Goal: Task Accomplishment & Management: Use online tool/utility

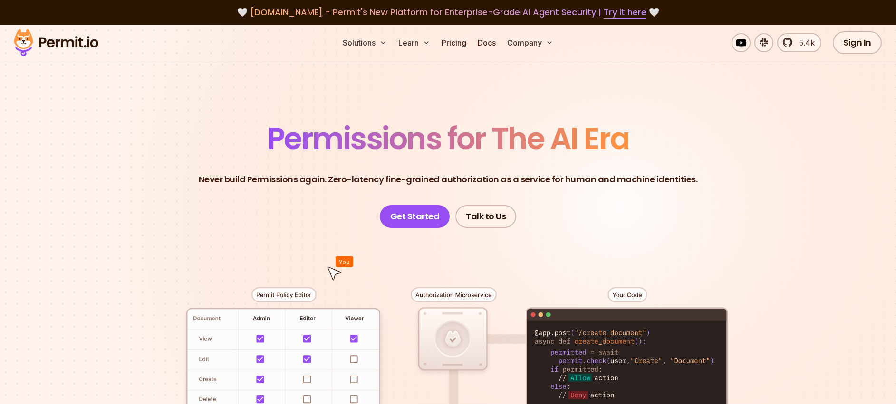
drag, startPoint x: 790, startPoint y: 4, endPoint x: 684, endPoint y: 0, distance: 106.0
click at [687, 4] on div "🤍 [DOMAIN_NAME] - Permit's New Platform for Enterprise-Grade AI Agent Security …" at bounding box center [448, 12] width 896 height 25
click at [850, 45] on link "Sign In" at bounding box center [856, 42] width 49 height 23
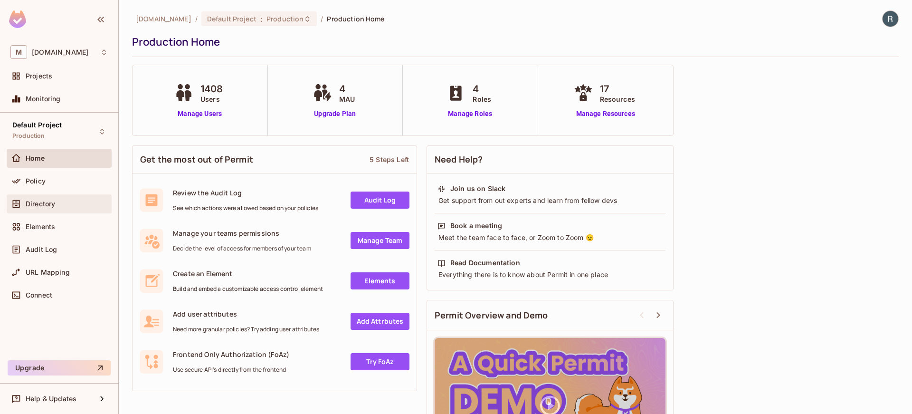
click at [39, 200] on span "Directory" at bounding box center [40, 204] width 29 height 8
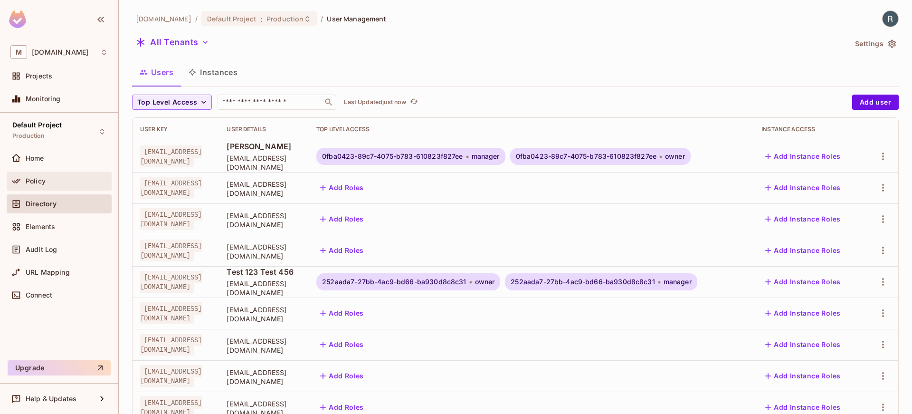
click at [34, 183] on span "Policy" at bounding box center [36, 181] width 20 height 8
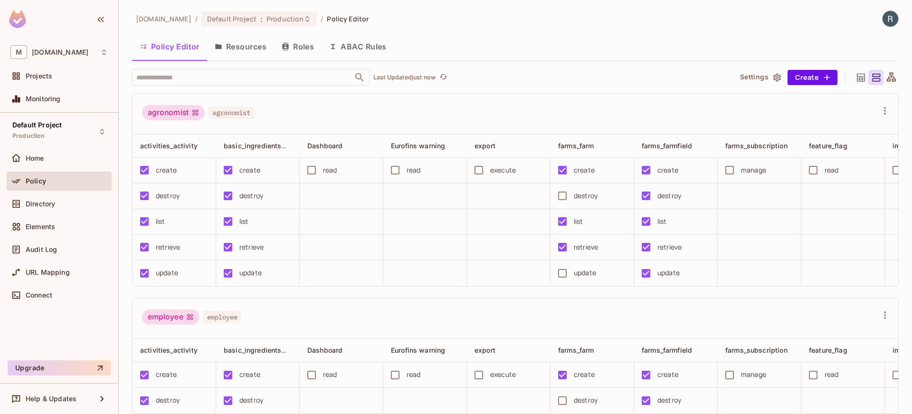
click at [233, 52] on button "Resources" at bounding box center [240, 47] width 67 height 24
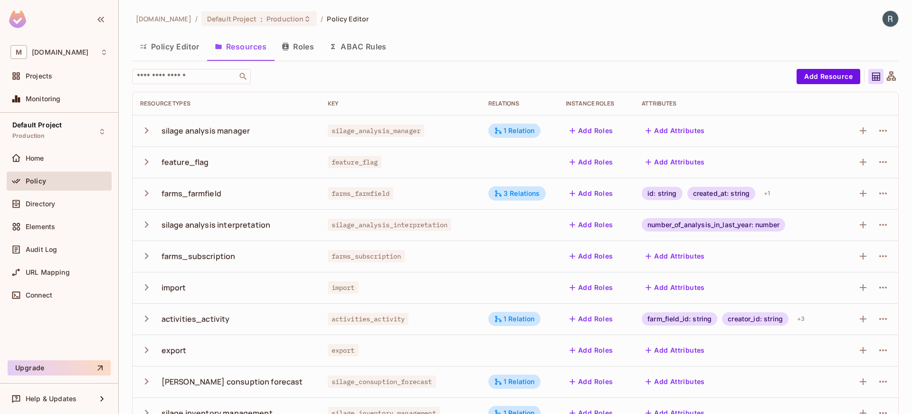
click at [180, 51] on button "Policy Editor" at bounding box center [169, 47] width 75 height 24
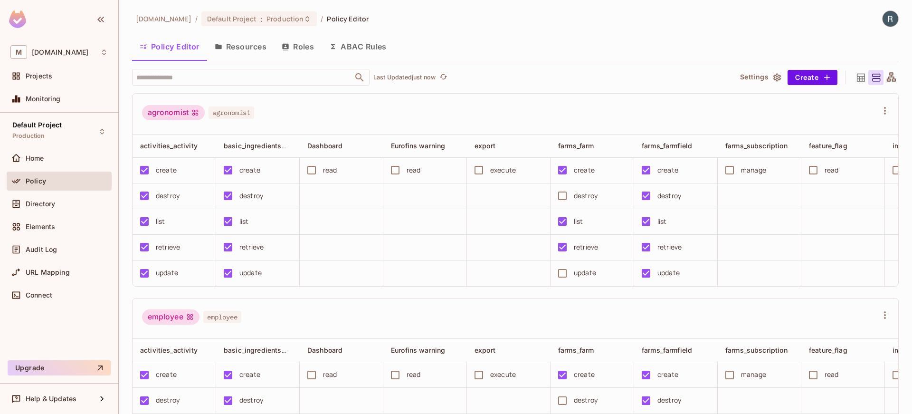
click at [240, 47] on button "Resources" at bounding box center [240, 47] width 67 height 24
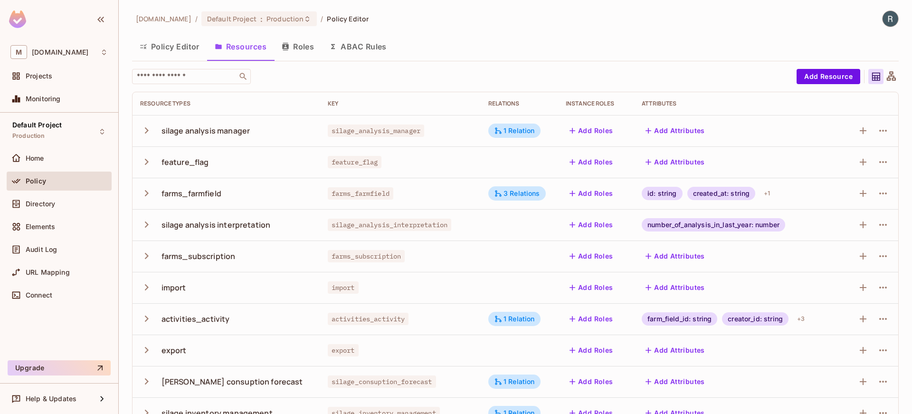
click at [359, 49] on button "ABAC Rules" at bounding box center [358, 47] width 73 height 24
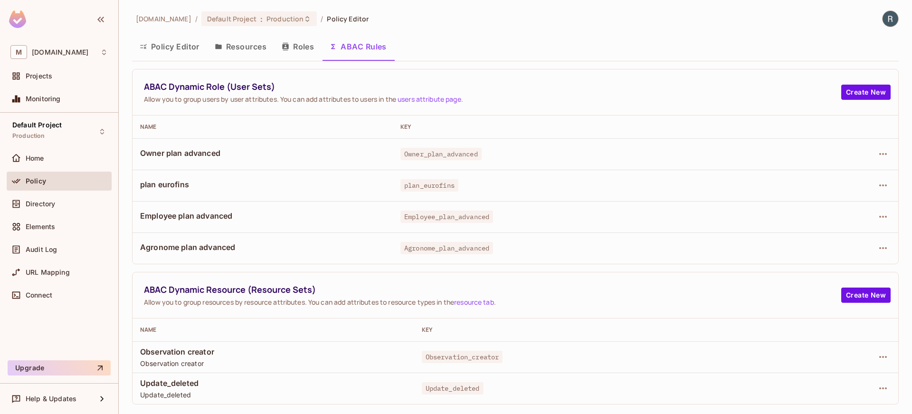
click at [718, 326] on div "Key" at bounding box center [598, 330] width 353 height 8
drag, startPoint x: 230, startPoint y: 303, endPoint x: 328, endPoint y: 304, distance: 97.9
click at [327, 302] on div "ABAC Dynamic Resource (Resource Sets) Allow you to group resources by resource …" at bounding box center [516, 295] width 766 height 46
drag, startPoint x: 327, startPoint y: 327, endPoint x: 279, endPoint y: 318, distance: 49.2
click at [326, 327] on div "Name" at bounding box center [273, 330] width 267 height 8
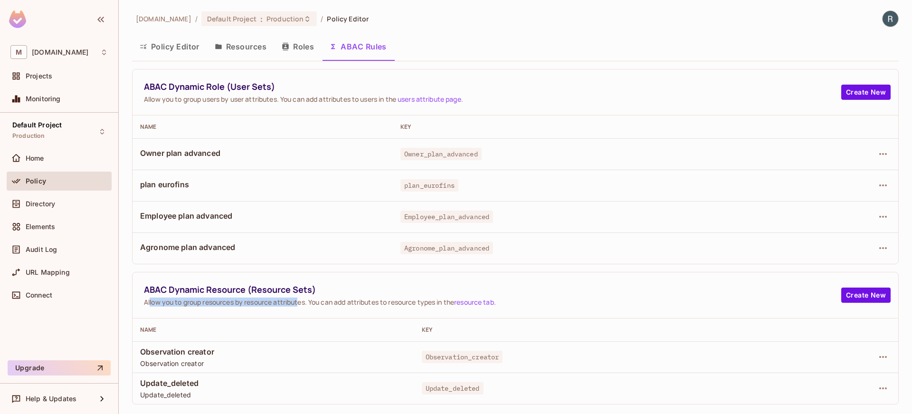
drag, startPoint x: 150, startPoint y: 303, endPoint x: 301, endPoint y: 305, distance: 151.1
click at [301, 303] on span "Allow you to group resources by resource attributes. You can add attributes to …" at bounding box center [492, 301] width 697 height 9
click at [304, 313] on div "ABAC Dynamic Resource (Resource Sets) Allow you to group resources by resource …" at bounding box center [516, 295] width 766 height 46
click at [487, 301] on link "resource tab" at bounding box center [474, 301] width 40 height 9
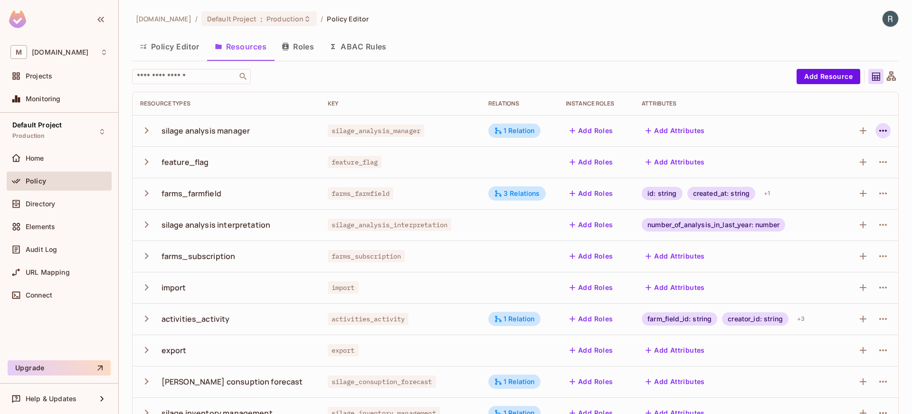
click at [878, 136] on icon "button" at bounding box center [883, 130] width 11 height 11
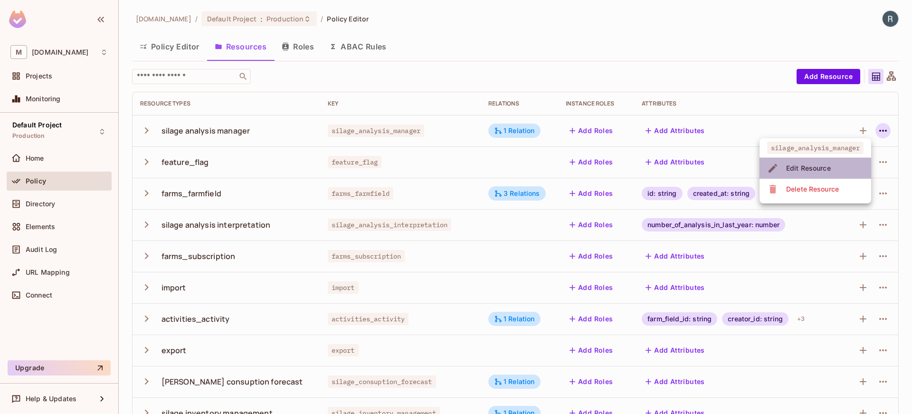
click at [810, 168] on div "Edit Resource" at bounding box center [808, 168] width 45 height 10
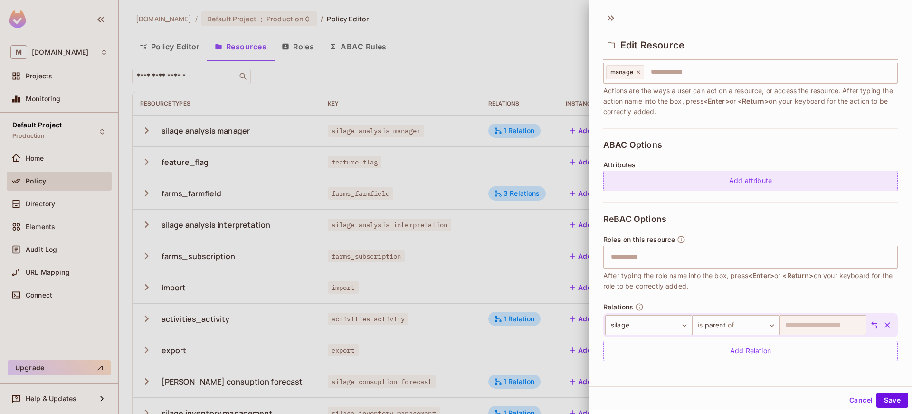
scroll to position [1, 0]
click at [640, 179] on div "Add attribute" at bounding box center [750, 179] width 295 height 20
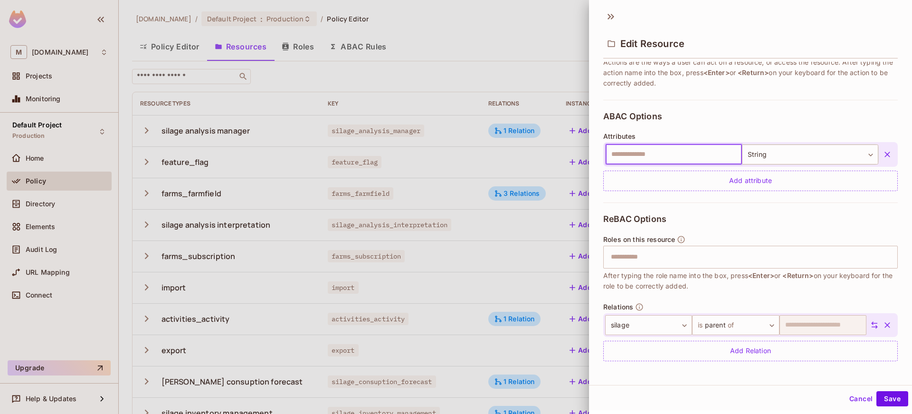
scroll to position [163, 0]
click at [846, 395] on button "Cancel" at bounding box center [861, 398] width 31 height 15
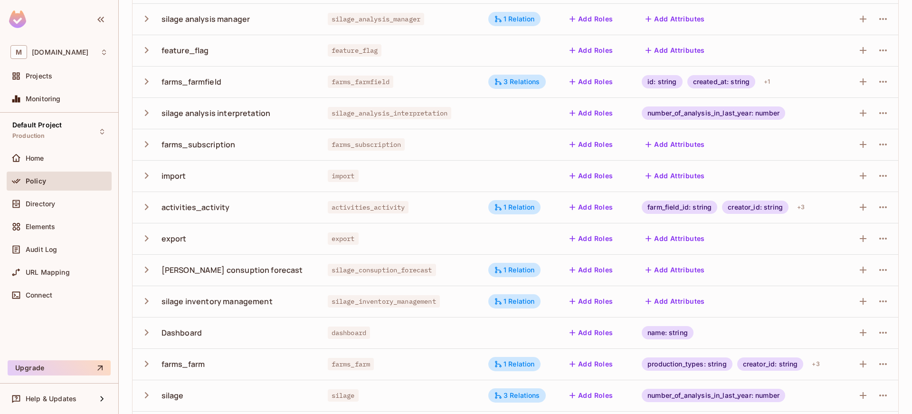
scroll to position [211, 0]
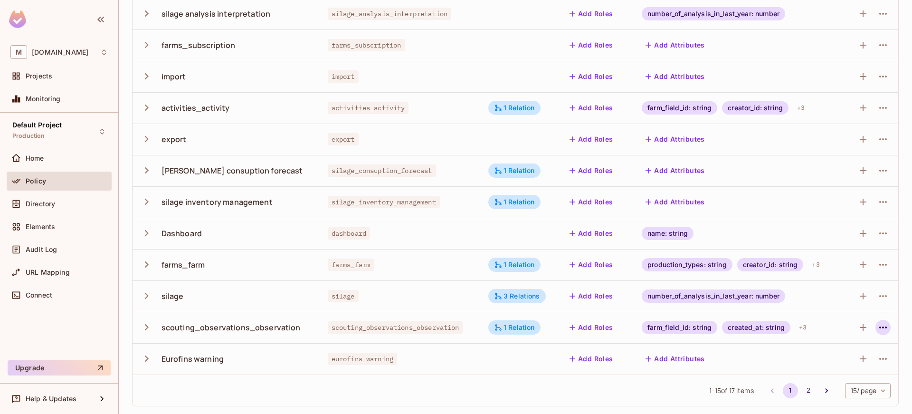
click at [879, 330] on icon "button" at bounding box center [883, 327] width 11 height 11
click at [790, 366] on span "Edit Resource" at bounding box center [768, 364] width 50 height 15
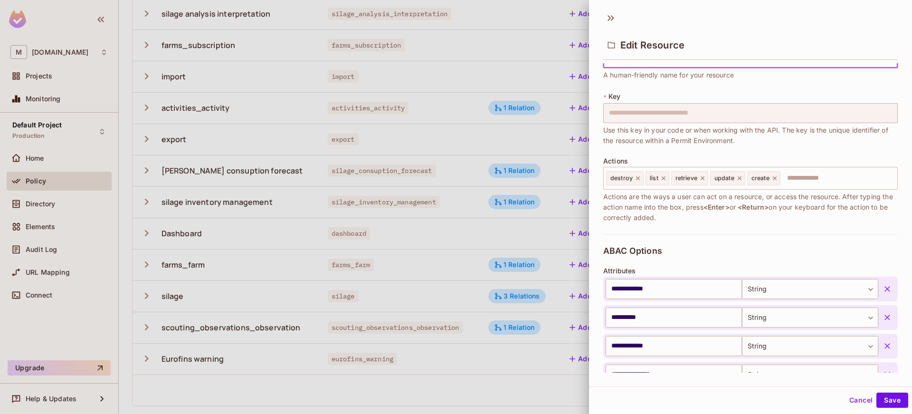
scroll to position [0, 0]
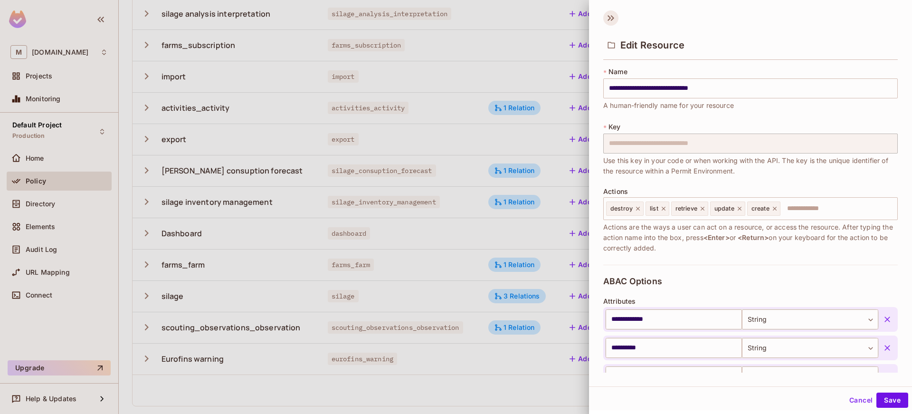
click at [609, 20] on icon at bounding box center [610, 17] width 15 height 15
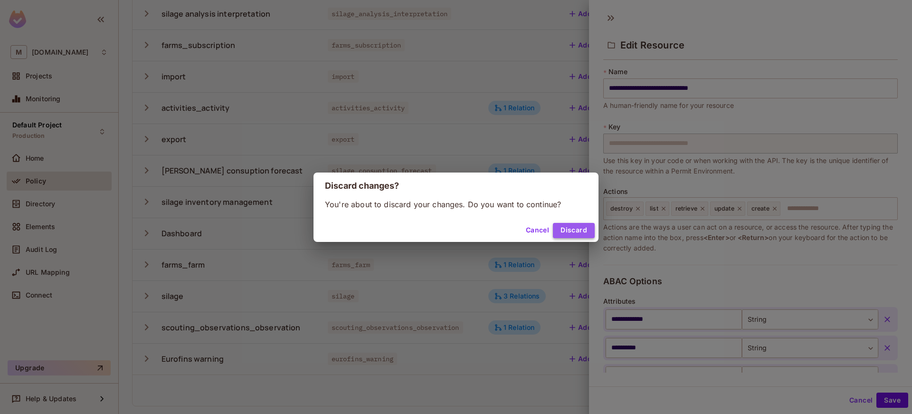
click at [569, 229] on button "Discard" at bounding box center [574, 230] width 42 height 15
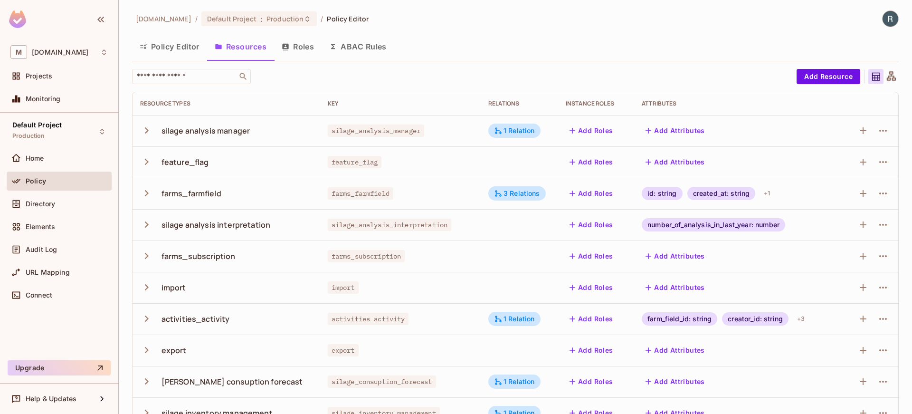
click at [313, 50] on button "Roles" at bounding box center [298, 47] width 48 height 24
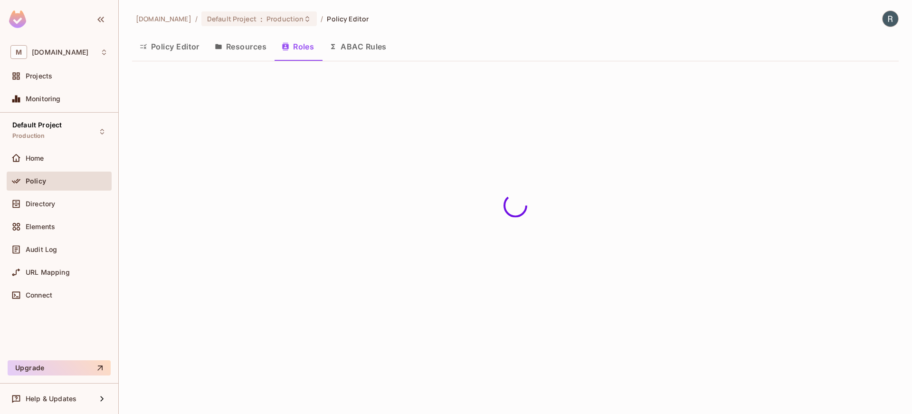
click at [353, 43] on button "ABAC Rules" at bounding box center [358, 47] width 73 height 24
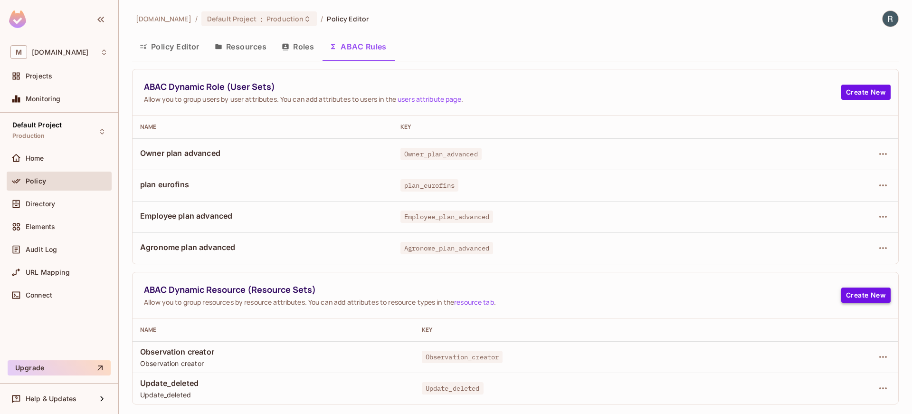
click at [856, 298] on button "Create New" at bounding box center [865, 294] width 49 height 15
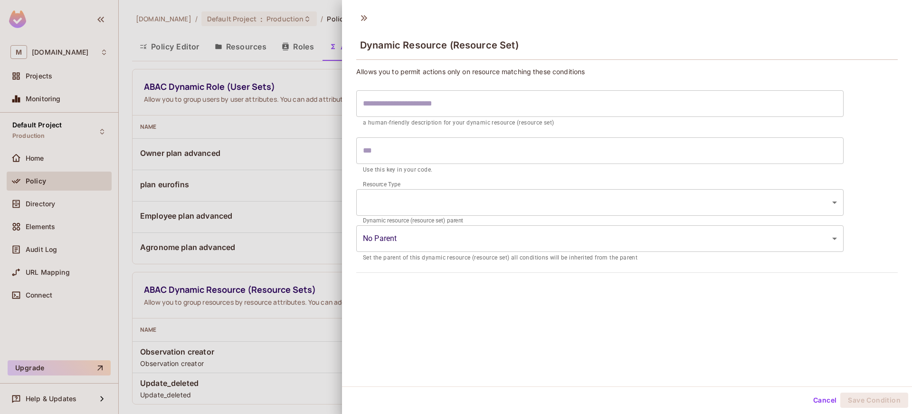
click at [824, 405] on button "Cancel" at bounding box center [825, 399] width 31 height 15
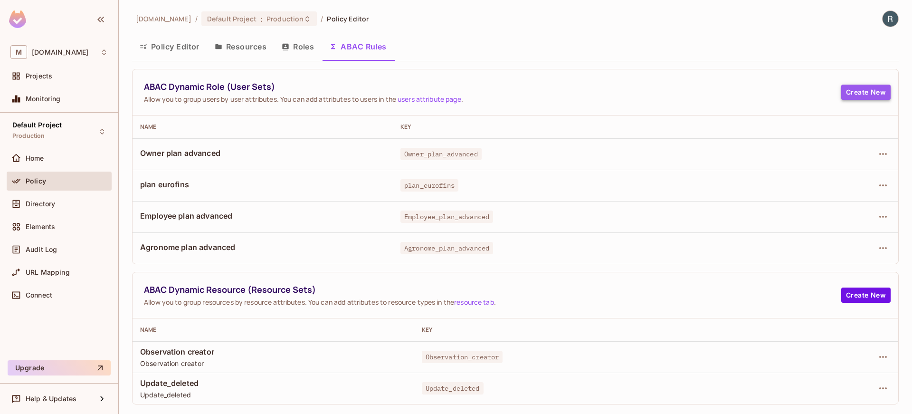
click at [856, 86] on button "Create New" at bounding box center [865, 92] width 49 height 15
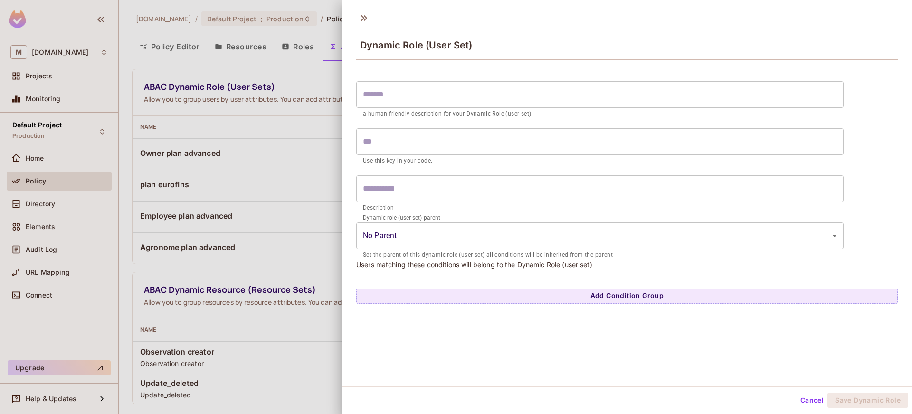
click at [365, 22] on icon at bounding box center [363, 17] width 15 height 15
